Goal: Information Seeking & Learning: Check status

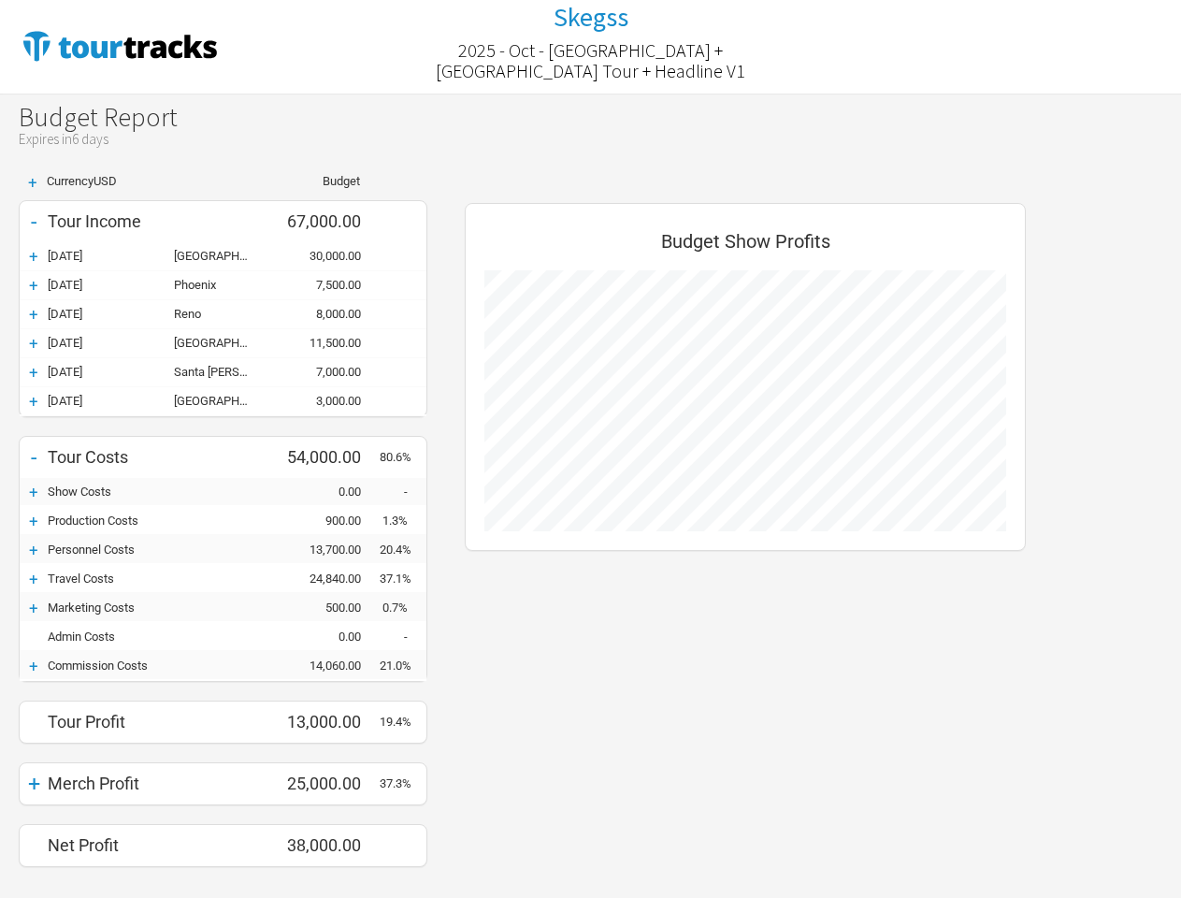
scroll to position [692, 598]
click at [33, 182] on div "+" at bounding box center [33, 183] width 28 height 16
click at [223, 222] on div "Tour Income" at bounding box center [158, 221] width 220 height 20
click at [34, 222] on div "-" at bounding box center [34, 222] width 28 height 26
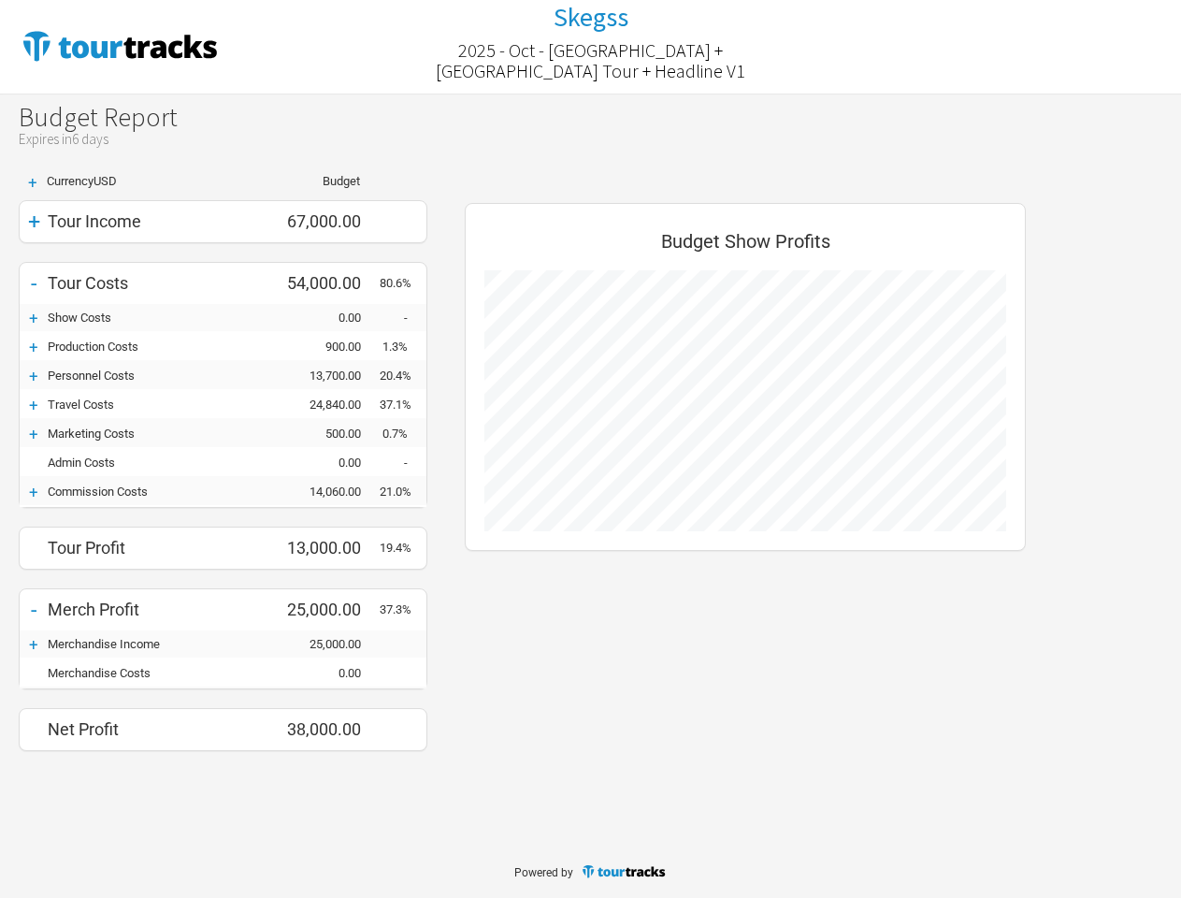
click at [223, 256] on div "+ Currency USD Budget + Tour Income 67,000.00 - Tour Costs 54,000.00 80.6% + Sh…" at bounding box center [223, 463] width 446 height 576
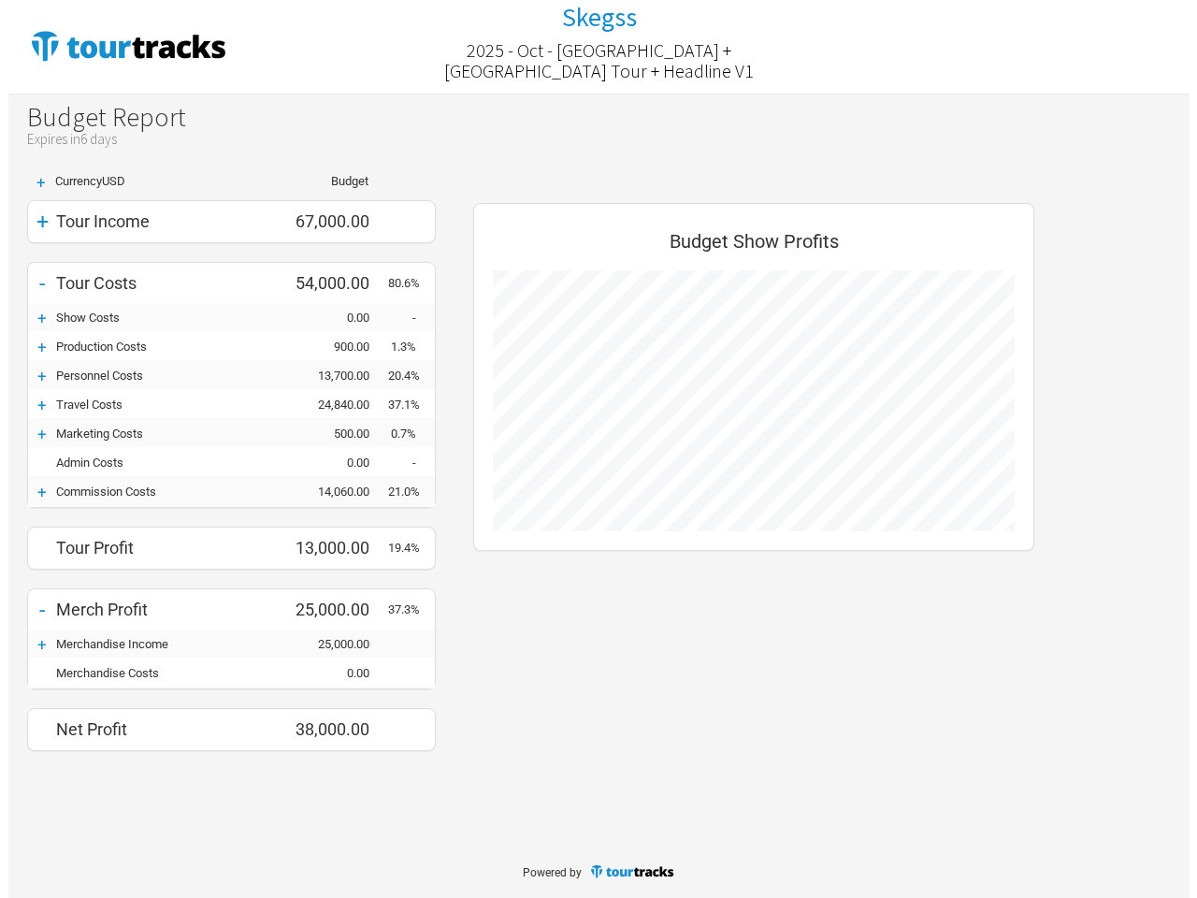
scroll to position [576, 598]
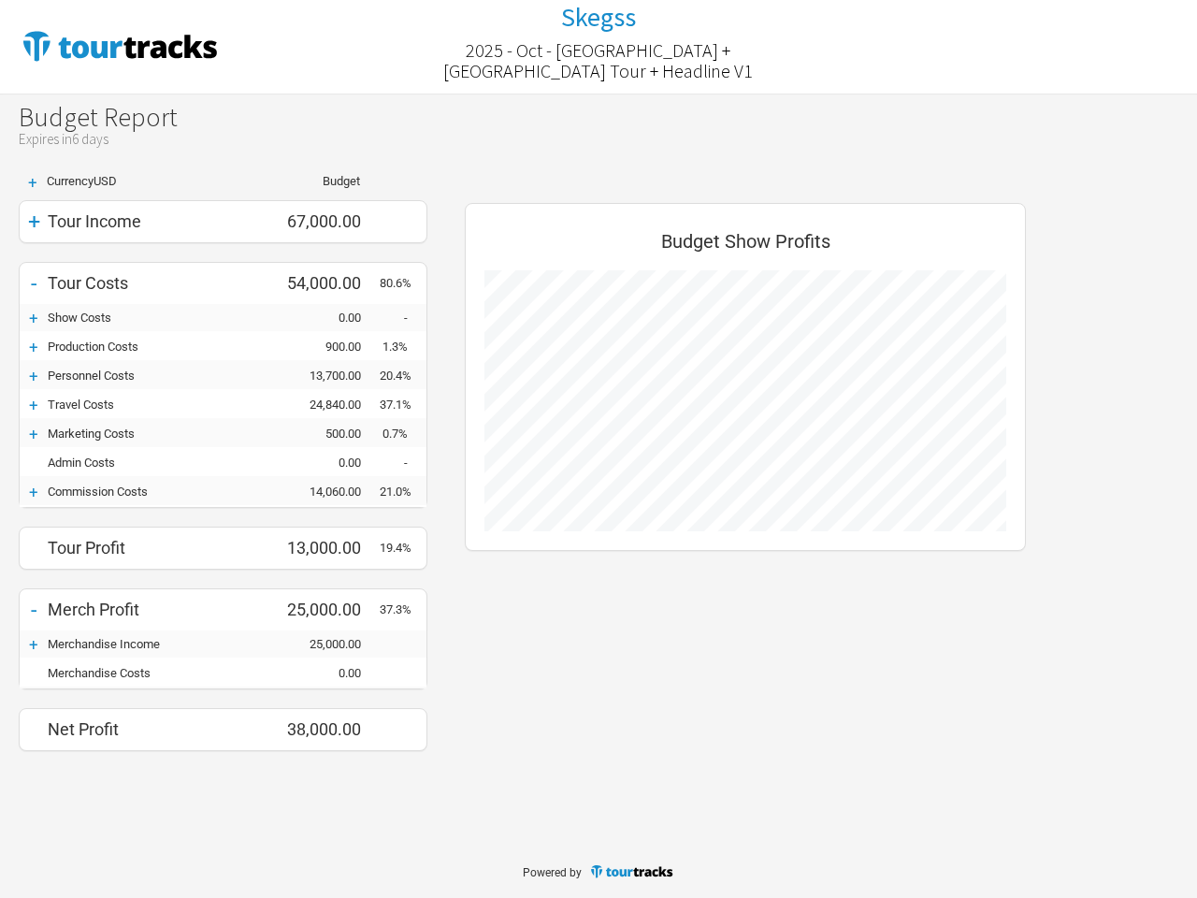
click at [34, 256] on div "+ Currency USD Budget + Tour Income 67,000.00 - Tour Costs 54,000.00 80.6% + Sh…" at bounding box center [223, 463] width 446 height 576
click at [223, 285] on div "Tour Costs" at bounding box center [158, 283] width 220 height 20
click at [34, 285] on div "-" at bounding box center [34, 283] width 28 height 26
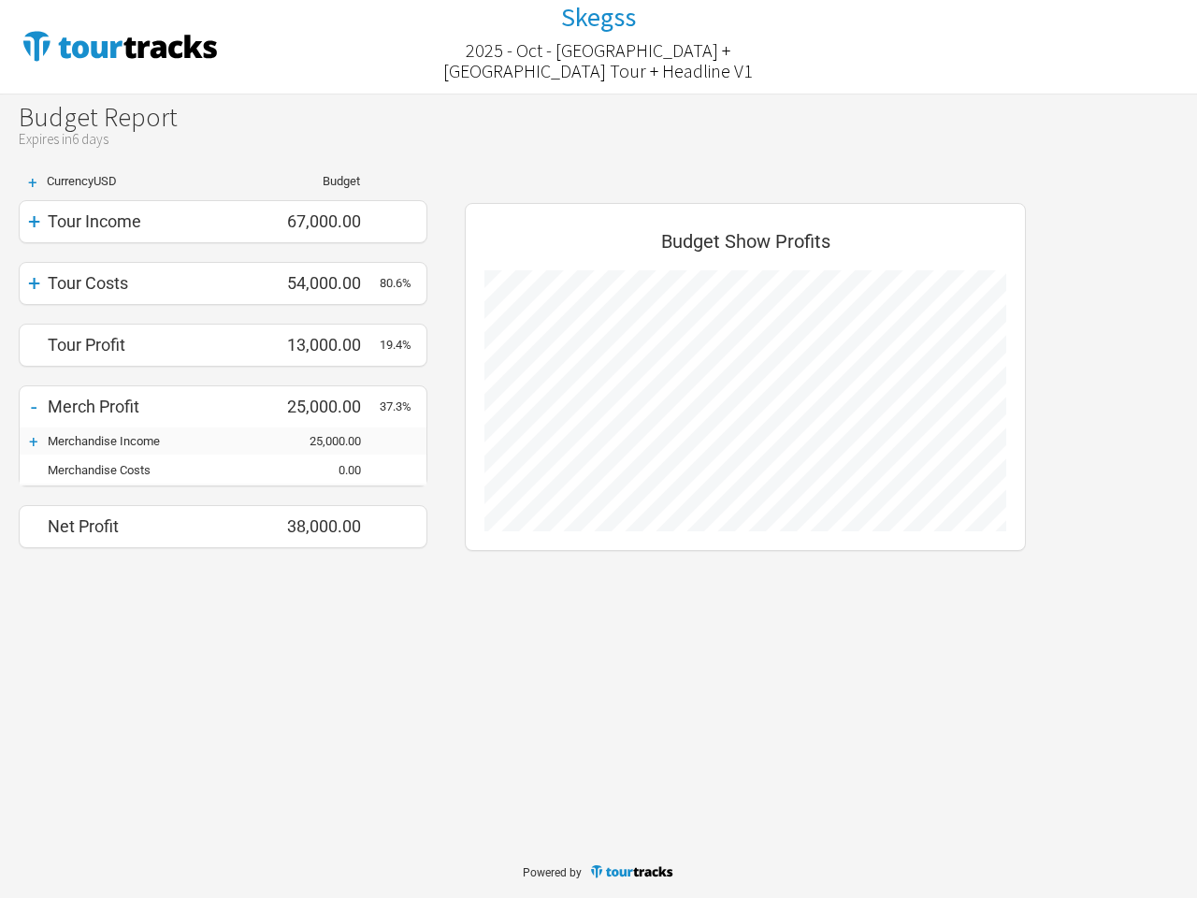
click at [223, 314] on div "+ Currency USD Budget + Tour Income 67,000.00 + Tour Costs 54,000.00 80.6% Tour…" at bounding box center [223, 361] width 446 height 373
click at [34, 314] on div "+ Currency USD Budget + Tour Income 67,000.00 + Tour Costs 54,000.00 80.6% Tour…" at bounding box center [223, 361] width 446 height 373
click at [223, 343] on div "Tour Profit" at bounding box center [158, 345] width 220 height 20
